Goal: Task Accomplishment & Management: Complete application form

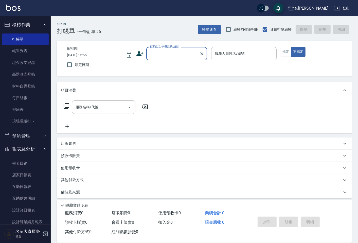
click at [171, 59] on div "顧客姓名/手機號碼/編號" at bounding box center [176, 53] width 61 height 13
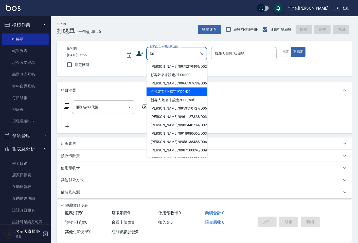
type input "不指定客/不指定客D0/D0"
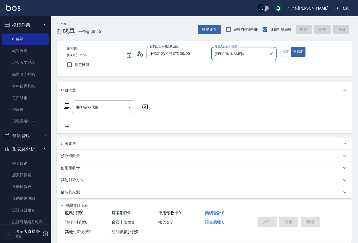
type input "[PERSON_NAME]3"
click at [291, 47] on button "不指定" at bounding box center [298, 52] width 14 height 10
type button "false"
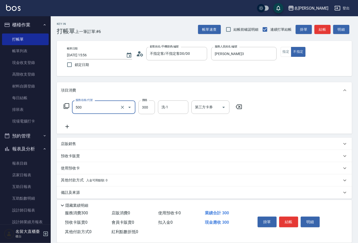
type input "洗髮(500)"
click at [103, 99] on div "服務名稱/代號 洗髮(500) 服務名稱/代號 價格 300 價格 洗-1 洗-1 第三方卡券 第三方卡券" at bounding box center [204, 115] width 295 height 35
click at [102, 102] on div "洗髮(500) 服務名稱/代號" at bounding box center [103, 106] width 63 height 13
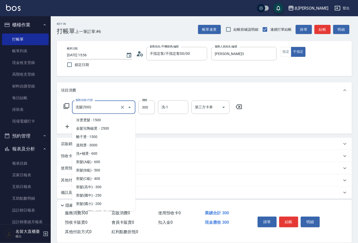
click at [102, 102] on div "洗髮(500) 服務名稱/代號" at bounding box center [103, 106] width 63 height 13
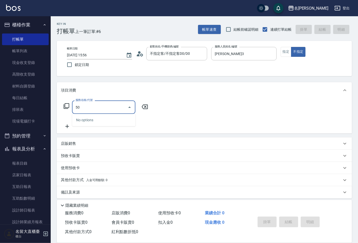
type input "5"
type input "3"
type input "剪髮(C級)(303)"
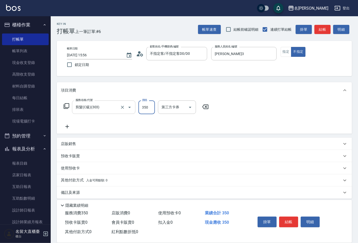
type input "350"
click at [286, 222] on button "結帳" at bounding box center [288, 222] width 19 height 11
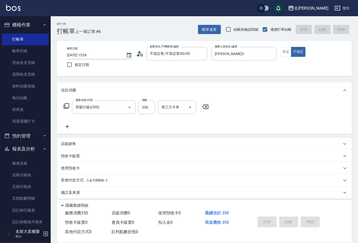
type input "[DATE] 16:43"
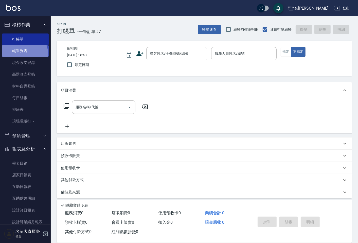
click at [22, 55] on link "帳單列表" at bounding box center [25, 51] width 47 height 12
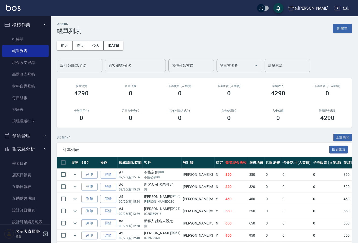
click at [68, 72] on div "設計師編號/姓名" at bounding box center [80, 65] width 46 height 13
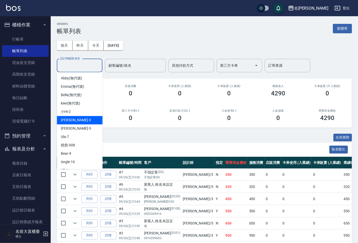
click at [72, 124] on div "[PERSON_NAME]-3" at bounding box center [80, 120] width 46 height 8
type input "[PERSON_NAME]3"
